Goal: Information Seeking & Learning: Learn about a topic

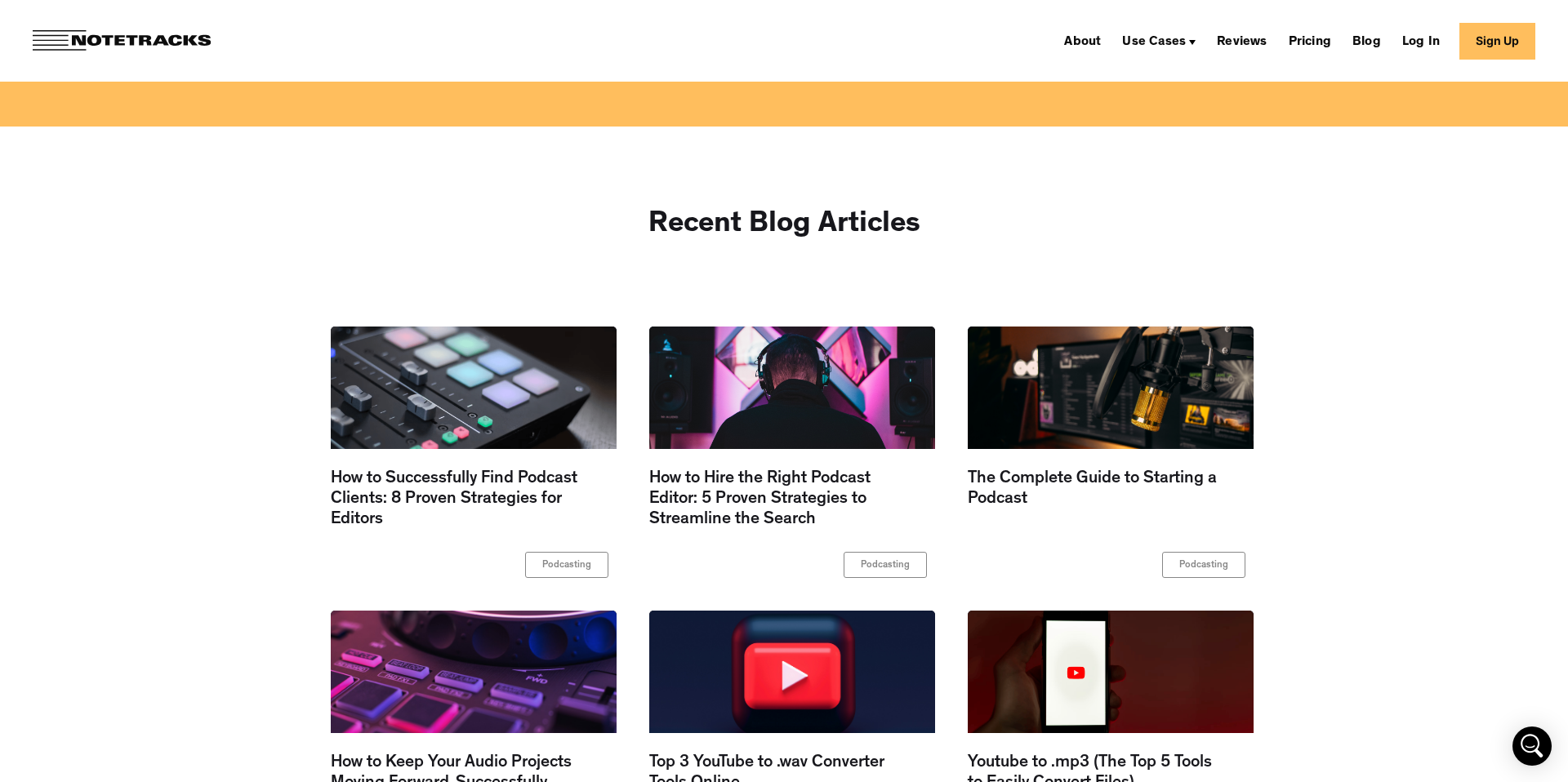
scroll to position [12964, 0]
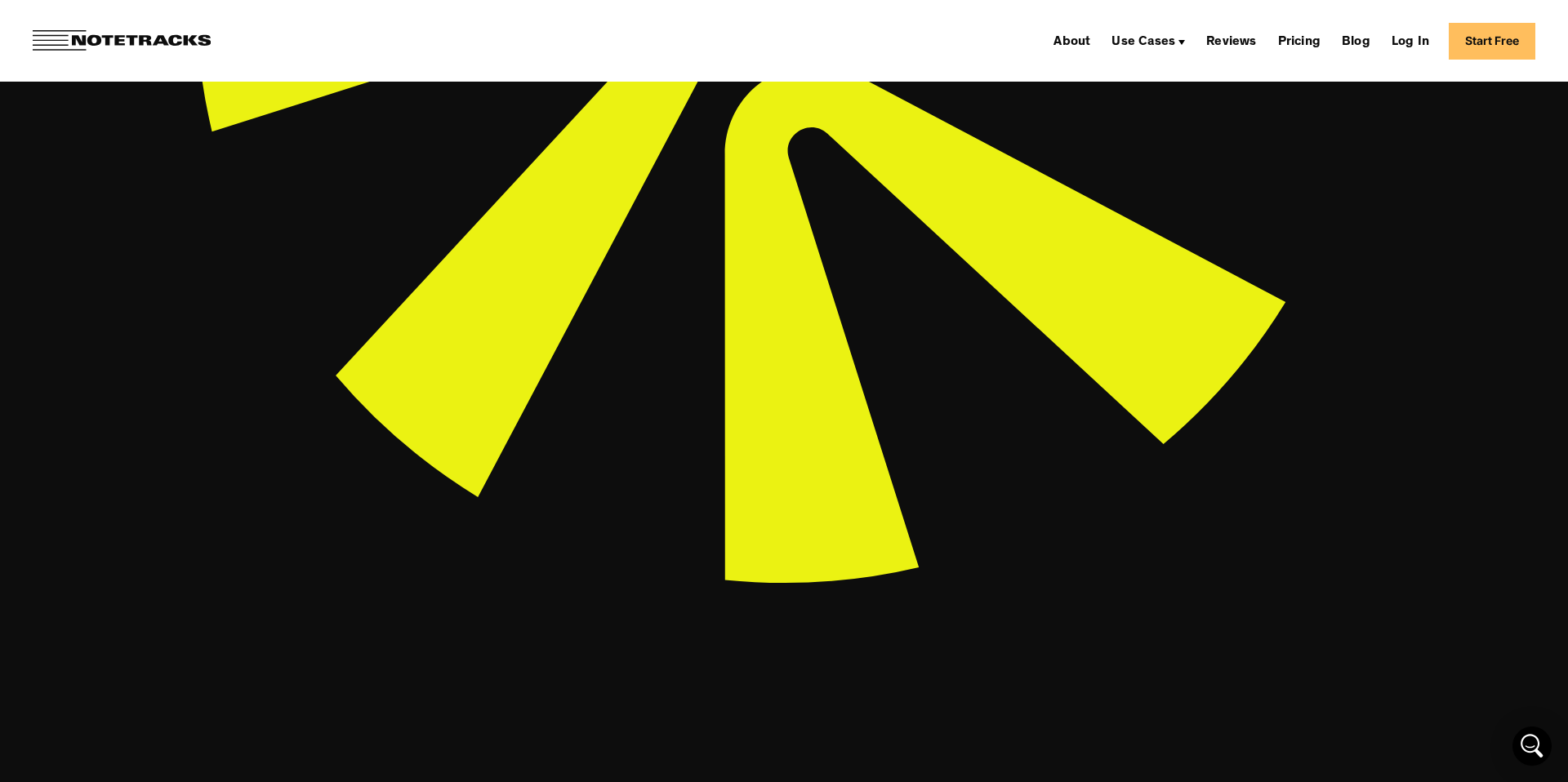
scroll to position [846, 0]
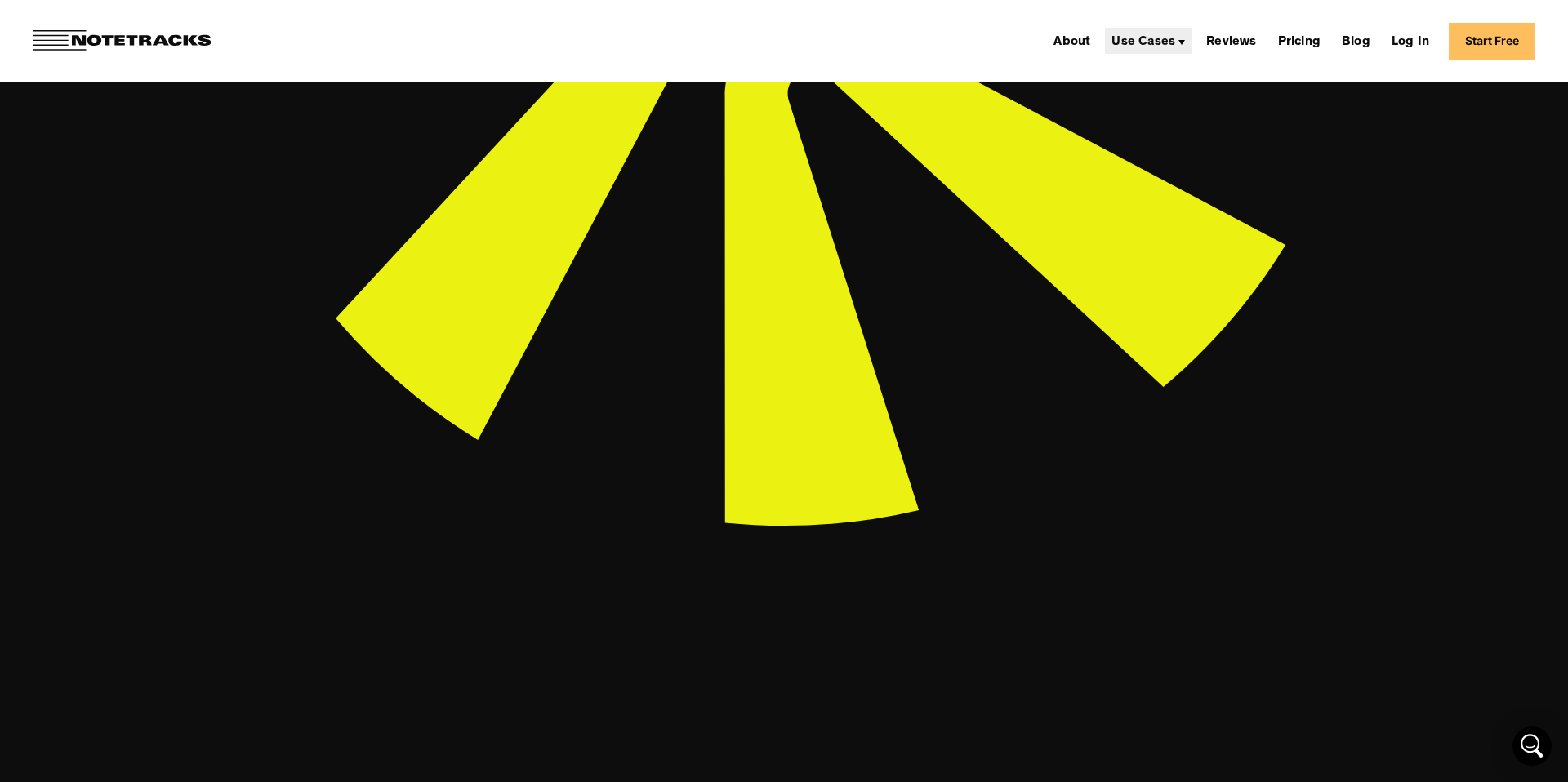
click at [1169, 37] on div "Use Cases" at bounding box center [1143, 42] width 63 height 13
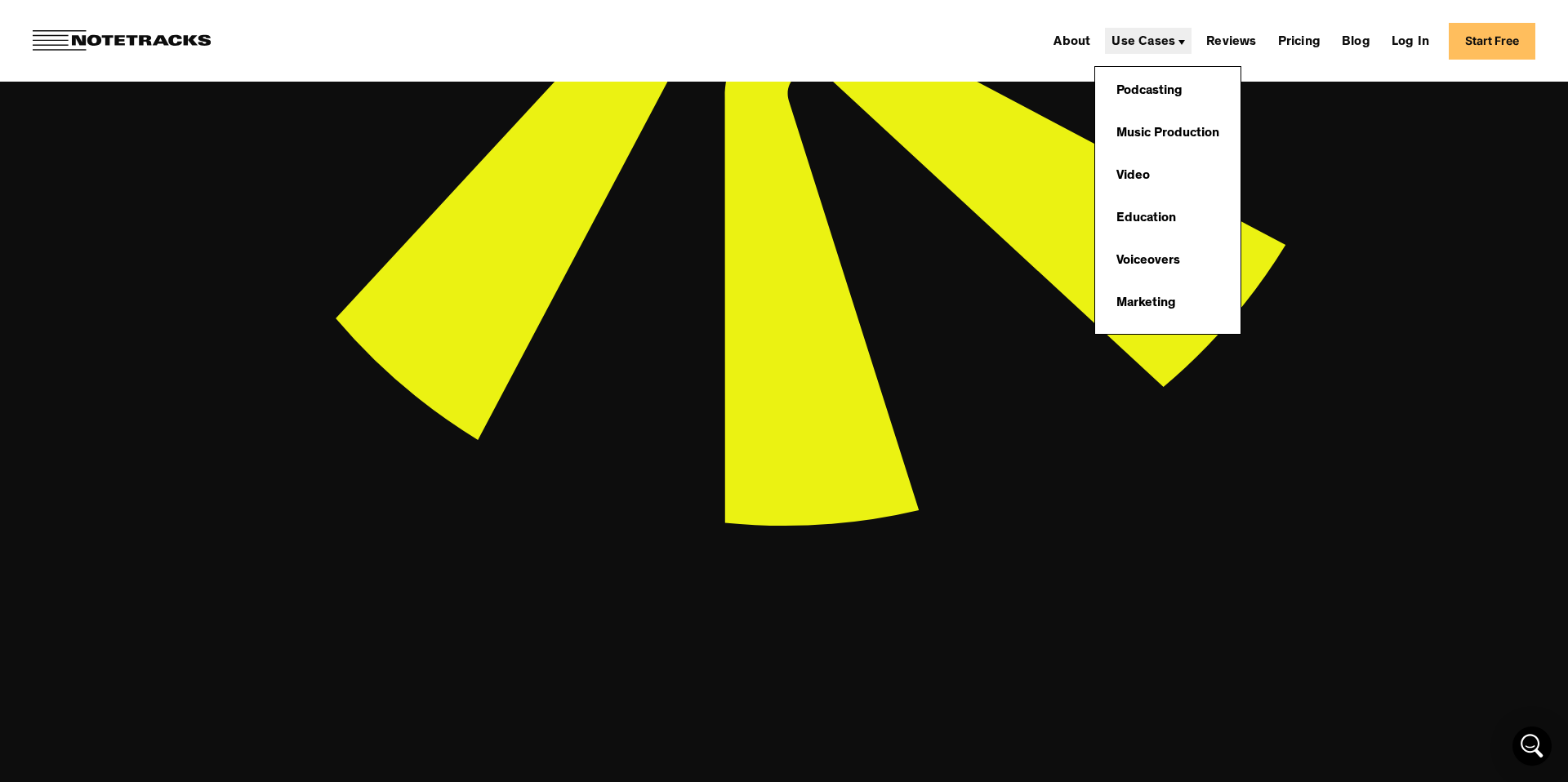
click at [1182, 37] on div "Use Cases" at bounding box center [1148, 40] width 87 height 26
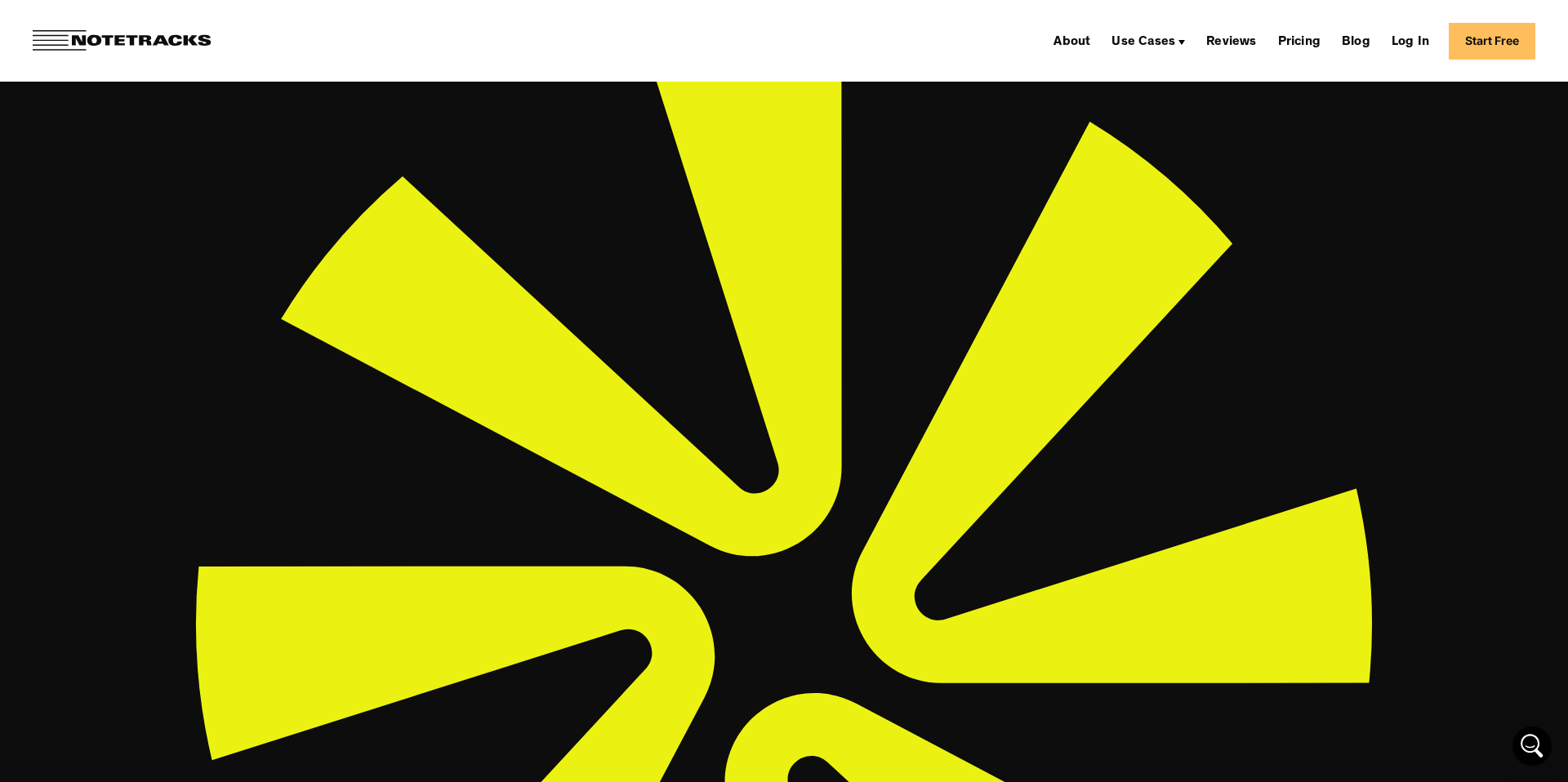
scroll to position [0, 0]
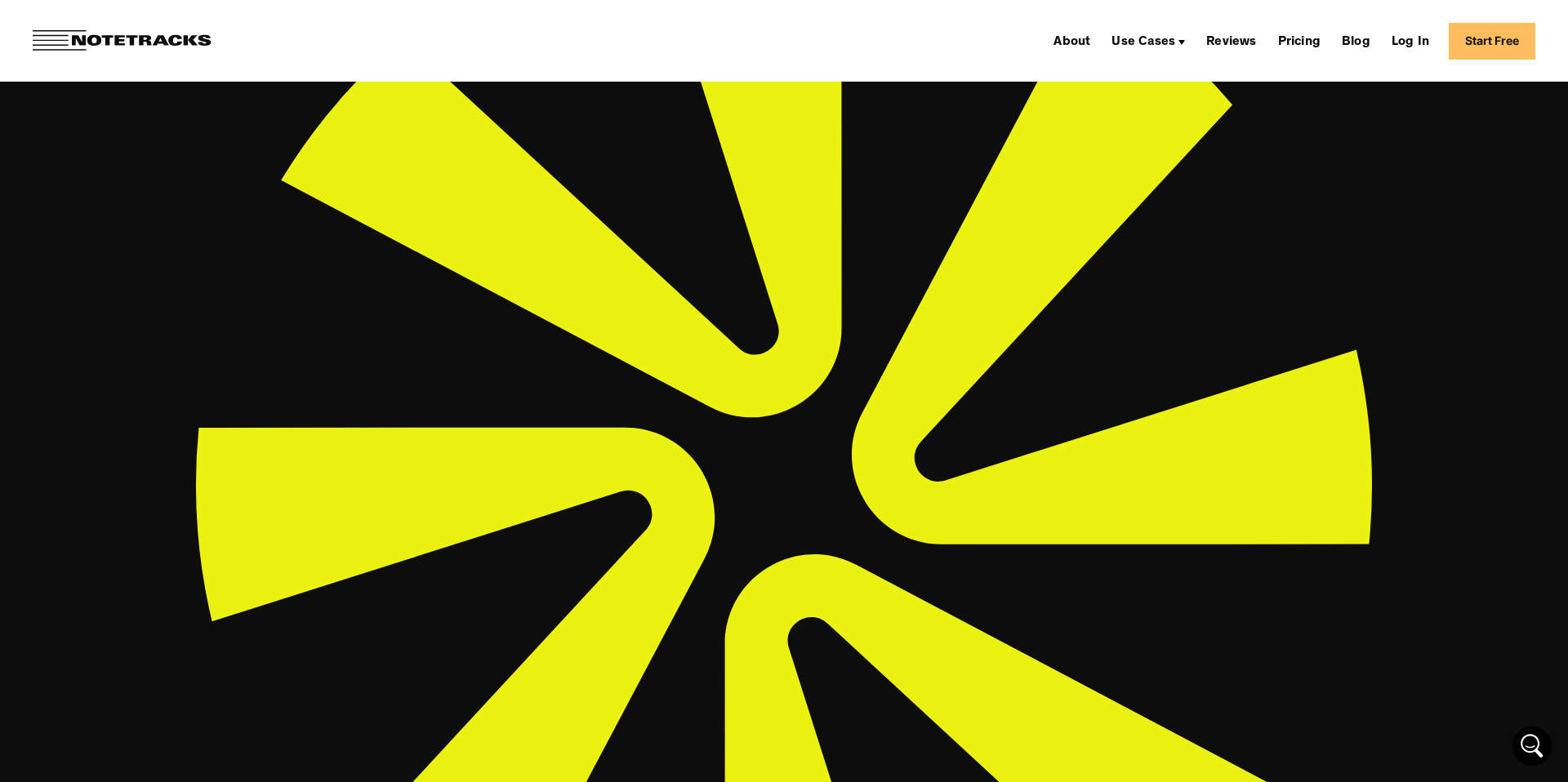
scroll to position [846, 0]
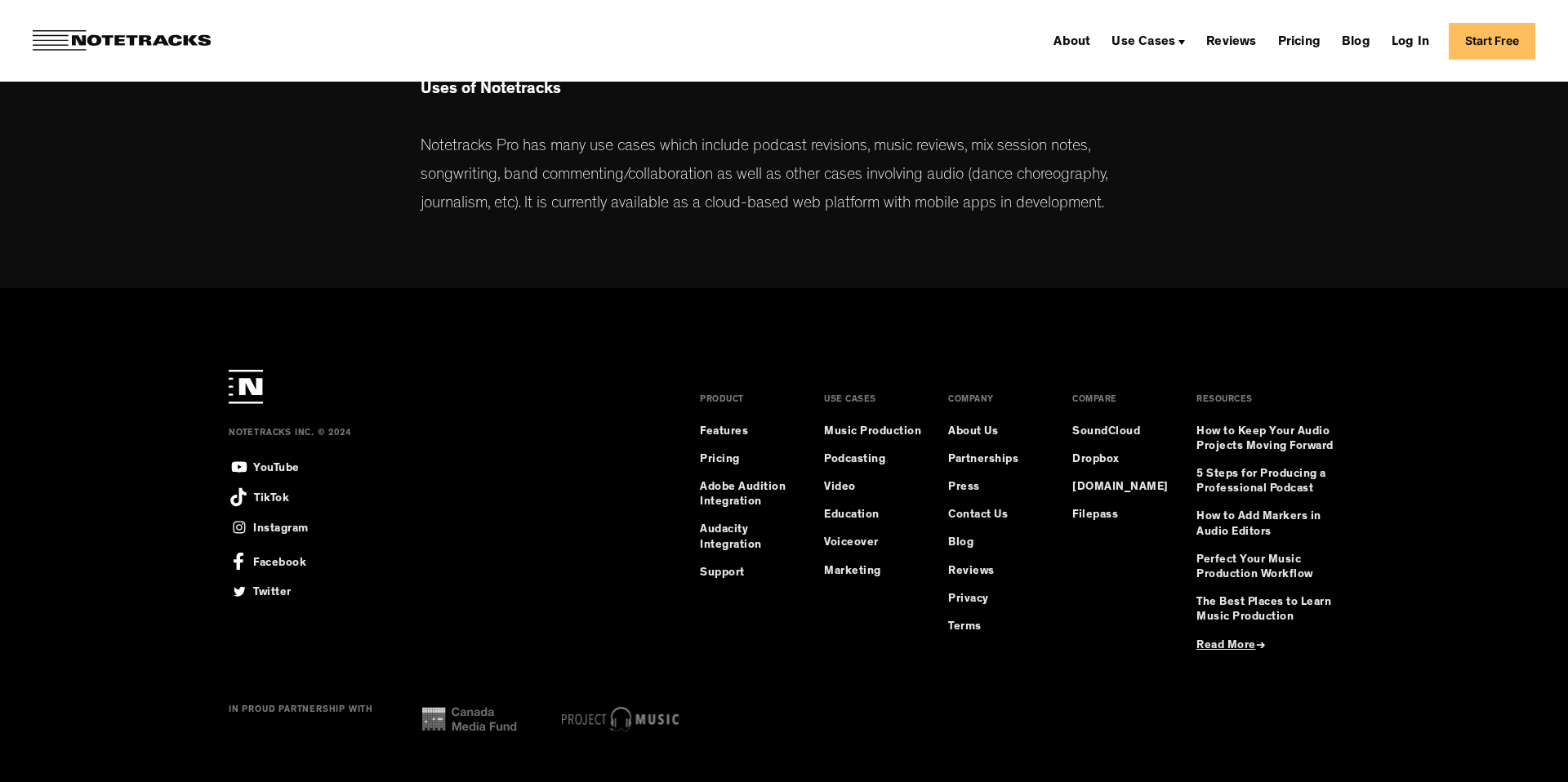
scroll to position [846, 0]
